Goal: Task Accomplishment & Management: Use online tool/utility

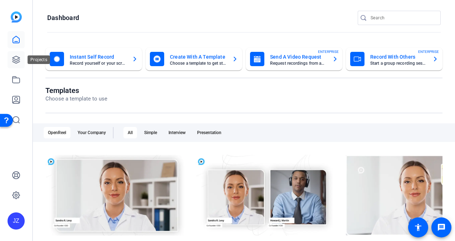
click at [13, 59] on icon at bounding box center [16, 59] width 9 height 9
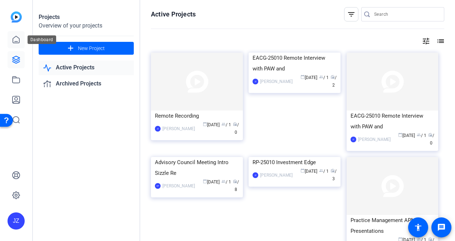
click at [15, 40] on icon at bounding box center [16, 39] width 9 height 9
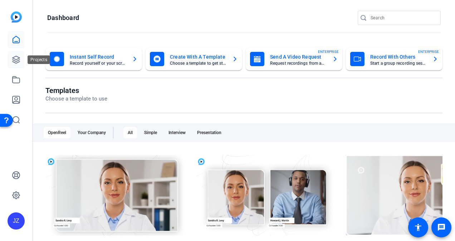
click at [16, 58] on icon at bounding box center [16, 59] width 9 height 9
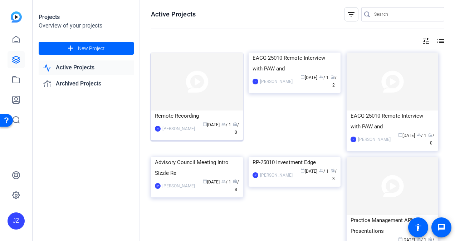
click at [194, 114] on div "Remote Recording" at bounding box center [197, 116] width 84 height 11
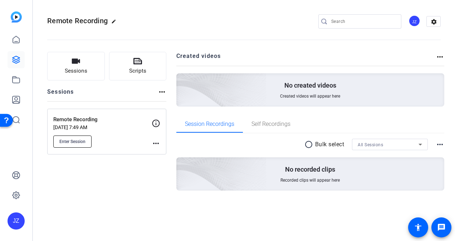
click at [79, 139] on span "Enter Session" at bounding box center [72, 142] width 26 height 6
click at [78, 137] on button "Enter Session" at bounding box center [72, 142] width 38 height 12
click at [74, 141] on span "Enter Session" at bounding box center [72, 142] width 26 height 6
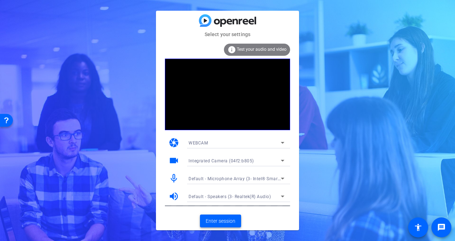
click at [221, 220] on span "Enter session" at bounding box center [221, 221] width 30 height 8
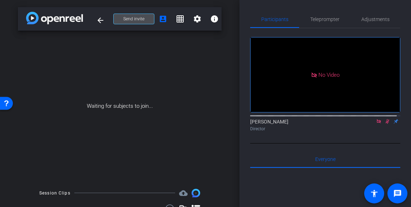
click at [136, 17] on span "Send invite" at bounding box center [133, 19] width 21 height 6
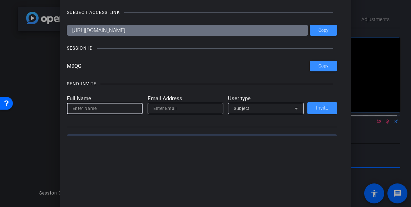
click at [113, 112] on input at bounding box center [105, 108] width 64 height 9
type input "ERT"
click at [172, 107] on input "email" at bounding box center [185, 108] width 64 height 9
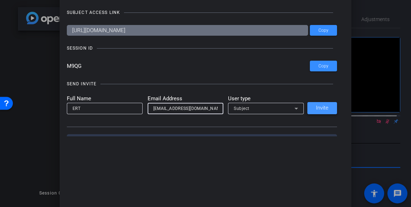
type input "ERT@capgroup.com"
click at [317, 108] on span "Invite" at bounding box center [322, 107] width 13 height 5
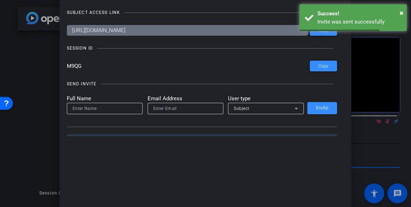
click at [118, 116] on div at bounding box center [105, 118] width 76 height 8
click at [116, 110] on input at bounding box center [105, 108] width 64 height 9
click at [116, 108] on input at bounding box center [105, 108] width 64 height 9
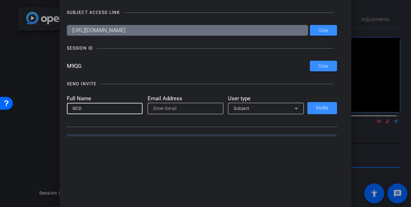
type input "GCD"
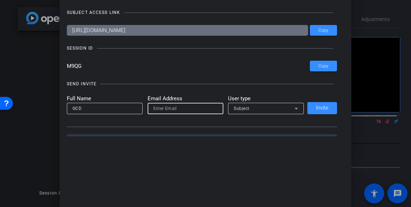
click at [155, 109] on input "email" at bounding box center [185, 108] width 64 height 9
type input "[EMAIL_ADDRESS][DOMAIN_NAME]"
click at [322, 109] on span "Invite" at bounding box center [322, 107] width 13 height 5
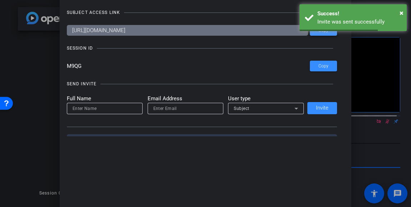
click at [319, 33] on span "Copy" at bounding box center [324, 30] width 10 height 5
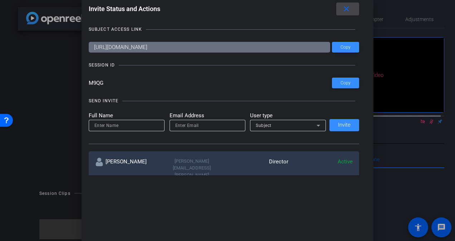
click at [351, 7] on mat-icon "close" at bounding box center [346, 9] width 9 height 9
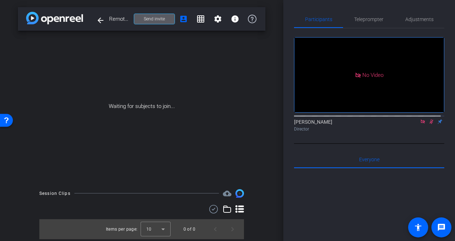
click at [367, 143] on div "No Video James Zaguroli Director" at bounding box center [369, 86] width 150 height 116
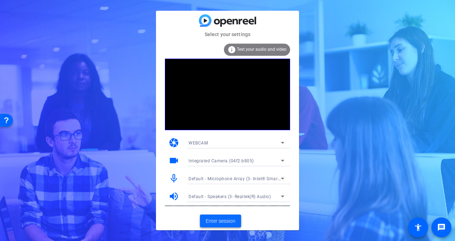
click at [236, 224] on span at bounding box center [220, 220] width 41 height 17
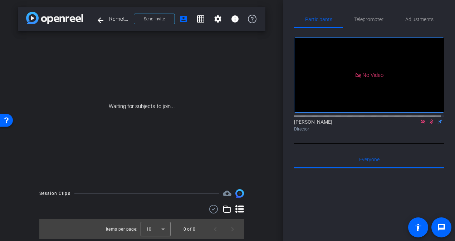
click at [421, 124] on icon at bounding box center [423, 121] width 6 height 5
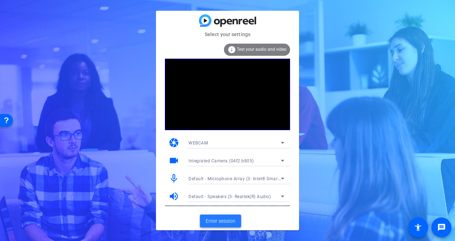
click at [229, 217] on span "Enter session" at bounding box center [221, 221] width 30 height 8
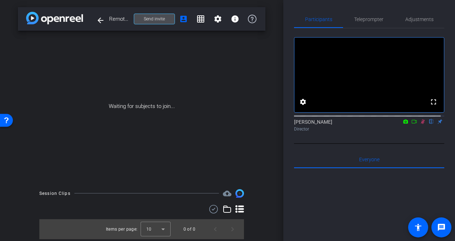
click at [165, 17] on span at bounding box center [154, 18] width 40 height 17
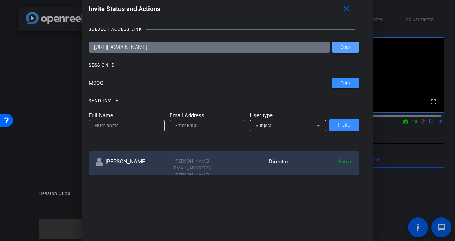
click at [337, 49] on span at bounding box center [345, 47] width 27 height 17
click at [350, 11] on mat-icon "close" at bounding box center [346, 9] width 9 height 9
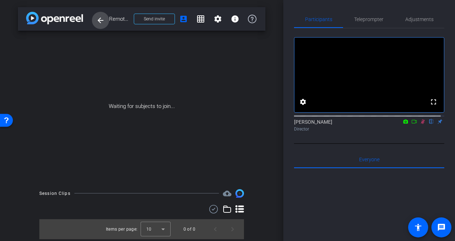
click at [103, 20] on mat-icon "arrow_back" at bounding box center [100, 20] width 9 height 9
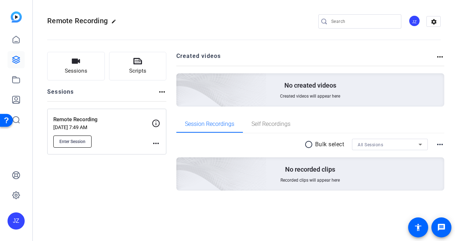
click at [73, 141] on span "Enter Session" at bounding box center [72, 142] width 26 height 6
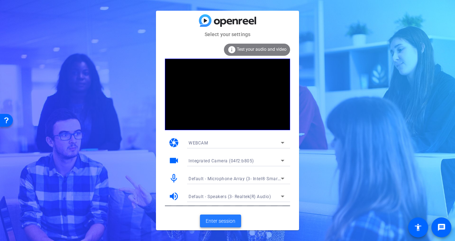
click at [221, 219] on span "Enter session" at bounding box center [221, 221] width 30 height 8
click at [221, 223] on span "Enter session" at bounding box center [221, 221] width 30 height 8
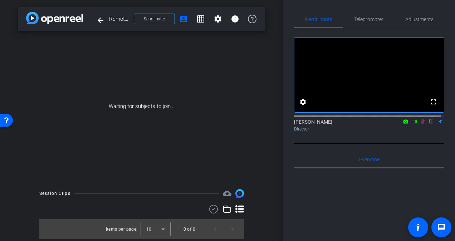
click at [411, 124] on icon at bounding box center [414, 121] width 6 height 5
click at [159, 21] on span "Send invite" at bounding box center [154, 19] width 21 height 6
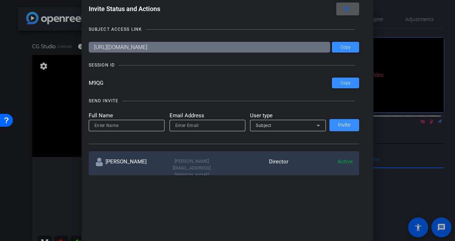
click at [350, 7] on mat-icon "close" at bounding box center [346, 9] width 9 height 9
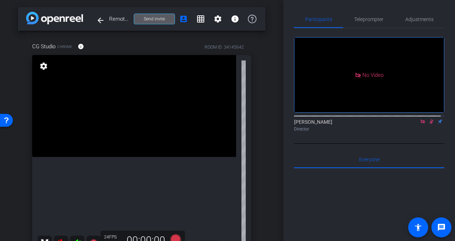
click at [429, 124] on icon at bounding box center [431, 121] width 4 height 5
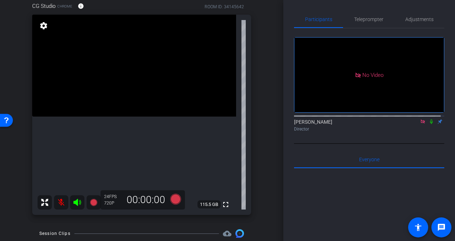
scroll to position [45, 0]
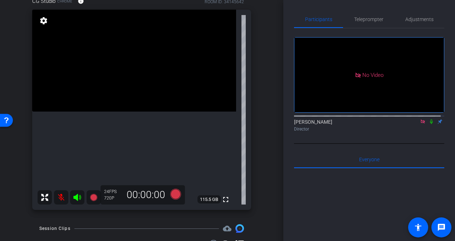
click at [430, 124] on icon at bounding box center [431, 121] width 3 height 5
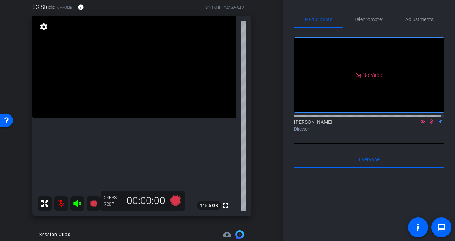
scroll to position [39, 0]
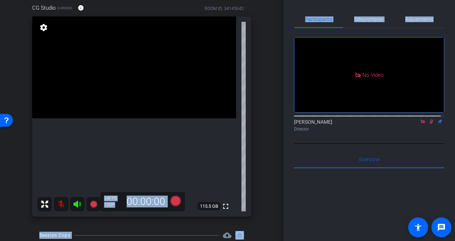
drag, startPoint x: 280, startPoint y: 110, endPoint x: 285, endPoint y: 88, distance: 22.5
click at [285, 88] on div "arrow_back Remote Recording Back to project Send invite account_box grid_on set…" at bounding box center [227, 120] width 455 height 241
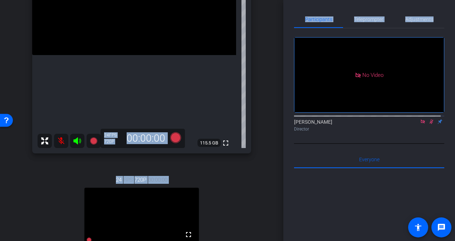
scroll to position [170, 0]
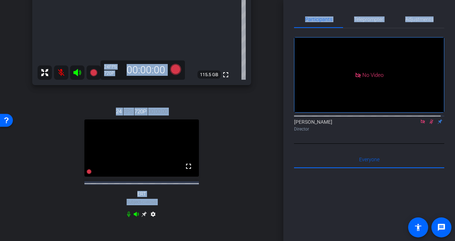
click at [428, 124] on icon at bounding box center [431, 121] width 6 height 5
click at [414, 17] on span "Adjustments" at bounding box center [419, 19] width 28 height 5
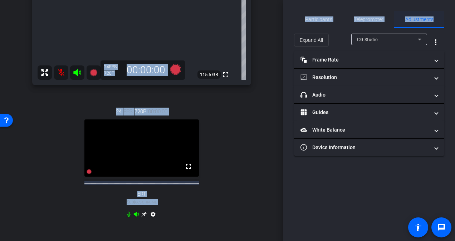
click at [414, 24] on span "Adjustments" at bounding box center [419, 19] width 28 height 17
drag, startPoint x: 414, startPoint y: 23, endPoint x: 393, endPoint y: 34, distance: 23.5
click at [414, 23] on span "Adjustments" at bounding box center [419, 19] width 28 height 17
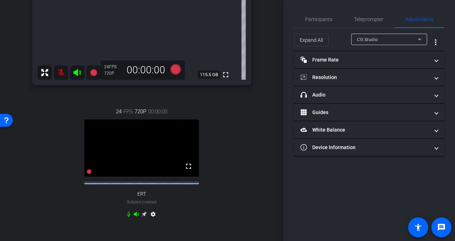
click at [295, 162] on div "Participants Teleprompter Adjustments James Zaguroli Director Everyone 0 Mark a…" at bounding box center [369, 120] width 172 height 241
click at [325, 18] on span "Participants" at bounding box center [318, 19] width 27 height 5
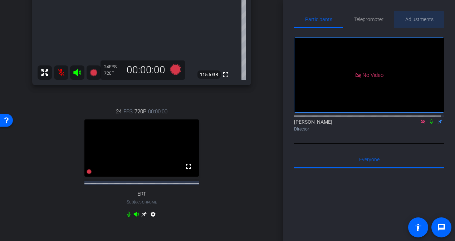
drag, startPoint x: 325, startPoint y: 18, endPoint x: 417, endPoint y: 21, distance: 91.6
click at [417, 21] on span "Adjustments" at bounding box center [419, 19] width 28 height 5
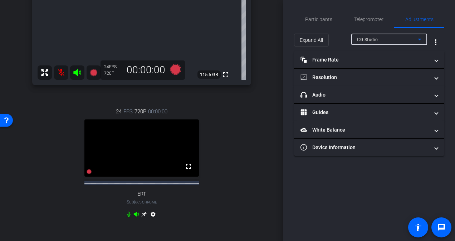
click at [408, 36] on div "CG Studio" at bounding box center [387, 39] width 61 height 9
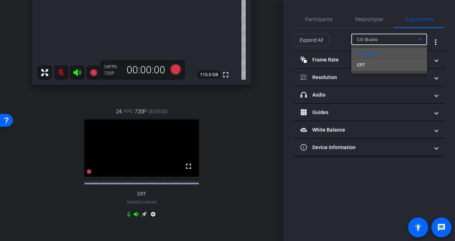
click at [395, 66] on mat-option "ERT" at bounding box center [389, 64] width 76 height 11
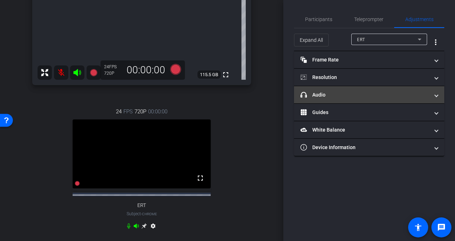
click at [367, 89] on mat-expansion-panel-header "headphone icon Audio" at bounding box center [369, 94] width 150 height 17
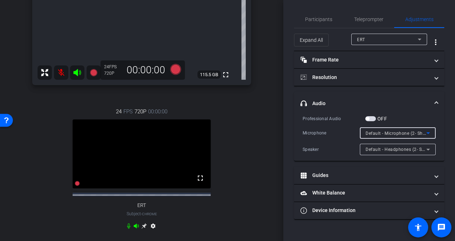
click at [401, 132] on span "Default - Microphone (2- Shure MV7+) (14ed:1019)" at bounding box center [417, 133] width 105 height 6
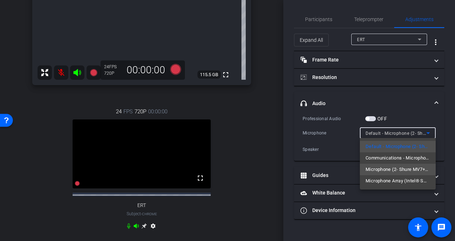
drag, startPoint x: 400, startPoint y: 148, endPoint x: 394, endPoint y: 166, distance: 19.5
click at [394, 166] on span "Microphone (2- Shure MV7+) (14ed:1019)" at bounding box center [397, 169] width 64 height 9
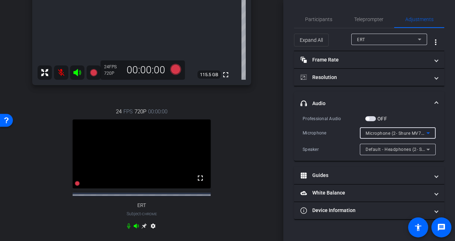
click at [396, 148] on span "Default - Headphones (2- Shure MV7+) (14ed:1019)" at bounding box center [418, 149] width 107 height 6
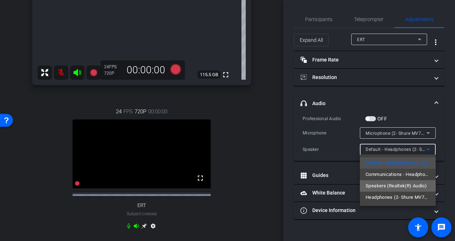
click at [397, 184] on span "Speakers (Realtek(R) Audio)" at bounding box center [395, 186] width 61 height 9
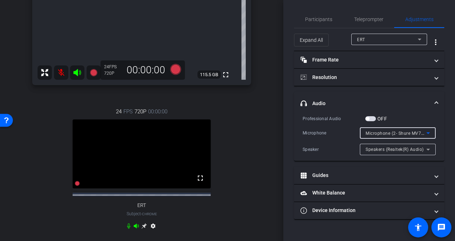
click at [410, 133] on span "Microphone (2- Shure MV7+) (14ed:1019)" at bounding box center [408, 133] width 87 height 6
click at [395, 149] on span "Speakers (Realtek(R) Audio)" at bounding box center [394, 149] width 58 height 5
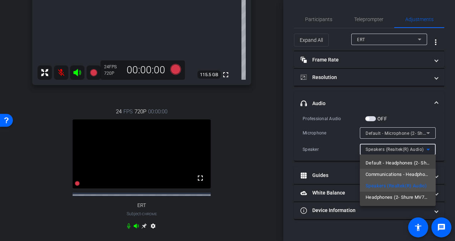
click at [393, 174] on span "Communications - Headphones (2- Shure MV7+) (14ed:1019)" at bounding box center [397, 174] width 64 height 9
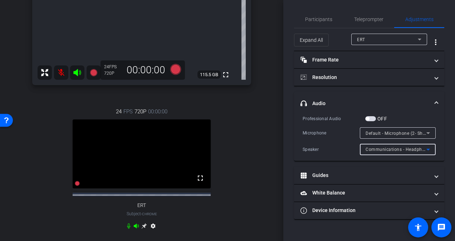
click at [430, 146] on icon at bounding box center [428, 149] width 9 height 9
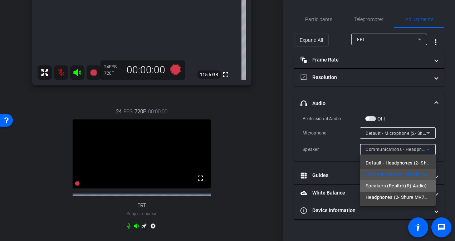
click at [410, 186] on span "Speakers (Realtek(R) Audio)" at bounding box center [395, 186] width 61 height 9
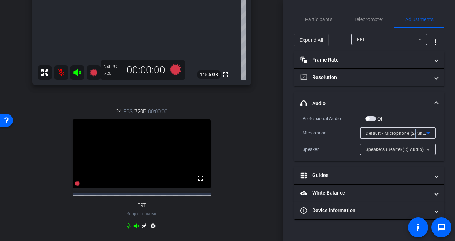
click at [415, 131] on span "Default - Microphone (2- Shure MV7+) (14ed:1019)" at bounding box center [417, 133] width 105 height 6
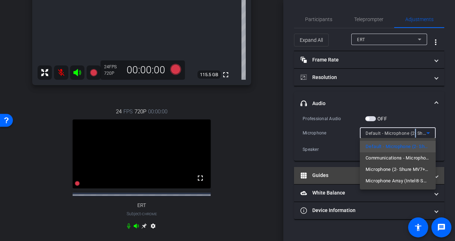
drag, startPoint x: 415, startPoint y: 131, endPoint x: 391, endPoint y: 170, distance: 45.3
click at [391, 170] on span "Microphone (2- Shure MV7+) (14ed:1019)" at bounding box center [397, 169] width 64 height 9
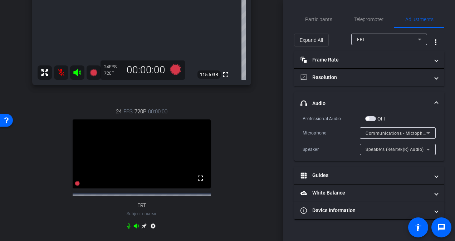
click at [344, 102] on mat-panel-title "headphone icon Audio" at bounding box center [364, 104] width 129 height 8
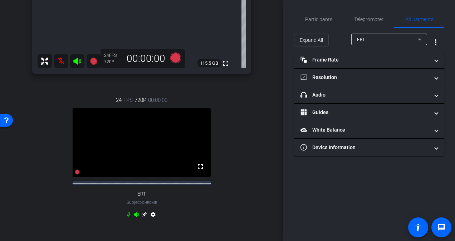
scroll to position [187, 0]
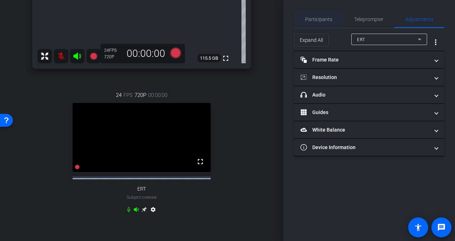
click at [319, 18] on span "Participants" at bounding box center [318, 19] width 27 height 5
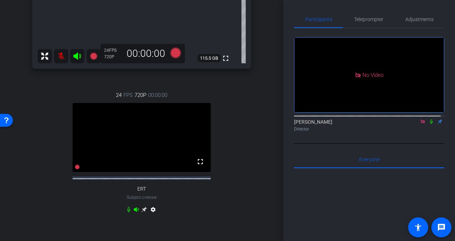
click at [141, 212] on icon at bounding box center [144, 210] width 6 height 6
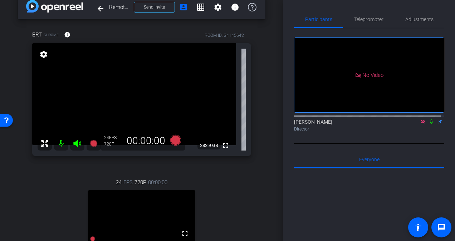
scroll to position [0, 0]
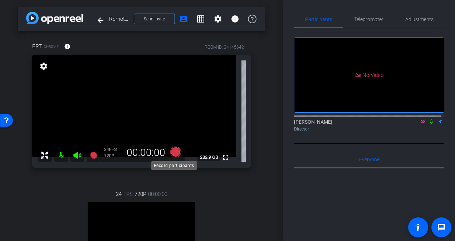
click at [177, 153] on icon at bounding box center [175, 152] width 11 height 11
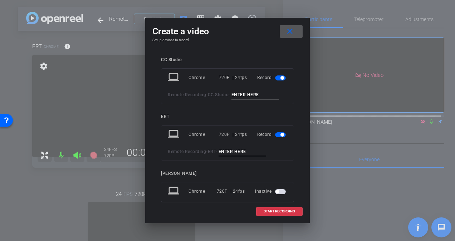
click at [280, 77] on span "button" at bounding box center [282, 78] width 4 height 4
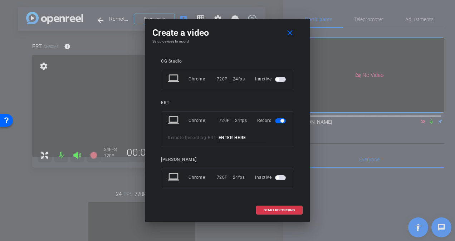
click at [256, 137] on input at bounding box center [242, 137] width 48 height 9
type input "take 1"
click at [276, 208] on span "START RECORDING" at bounding box center [279, 210] width 31 height 4
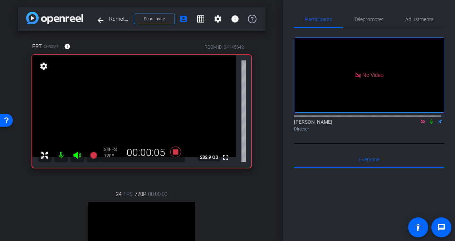
click at [428, 119] on icon at bounding box center [431, 121] width 6 height 5
